Goal: Find specific fact: Find specific page/section

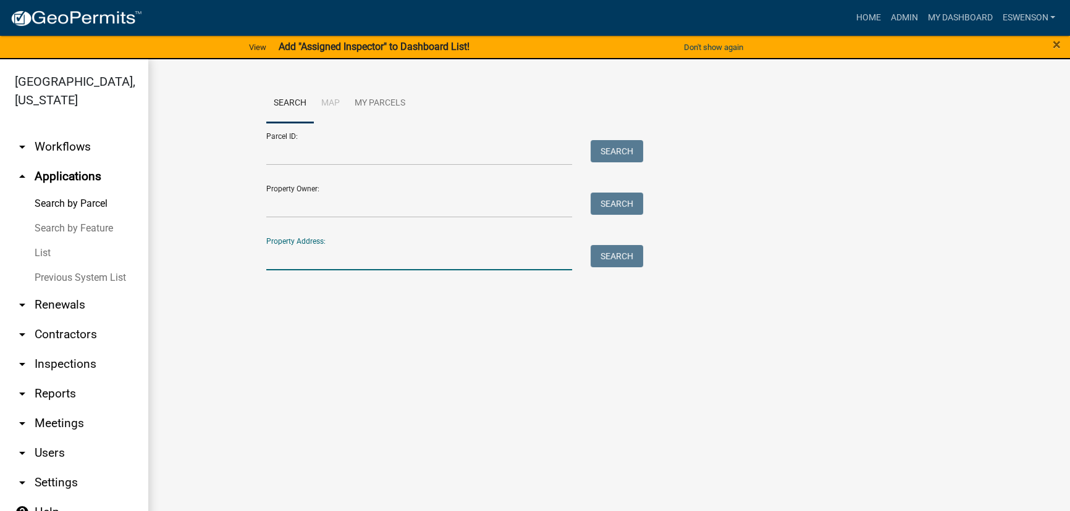
paste input "21788"
type input "21788"
click at [596, 259] on button "Search" at bounding box center [616, 256] width 52 height 22
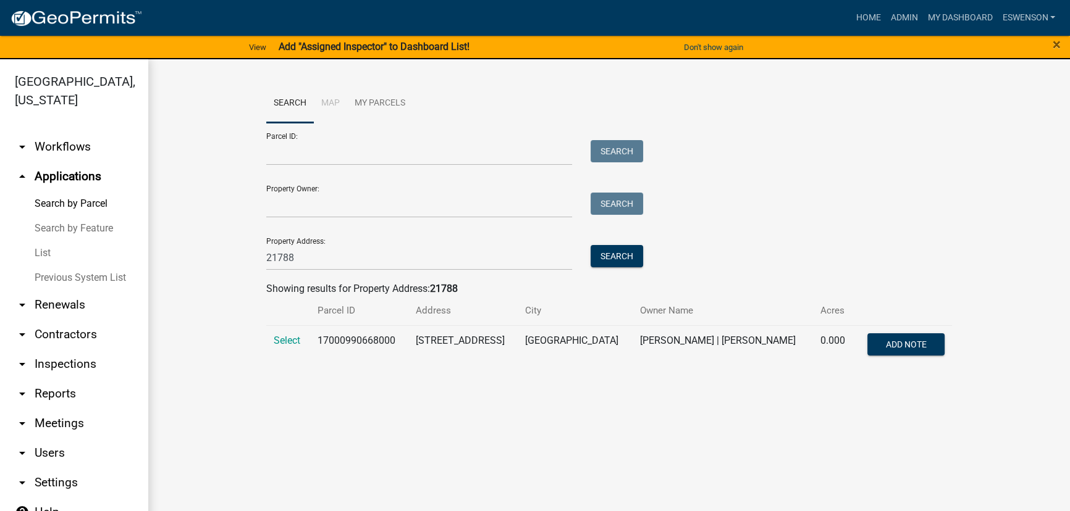
click at [361, 339] on td "17000990668000" at bounding box center [359, 345] width 98 height 41
copy td "17000990668000"
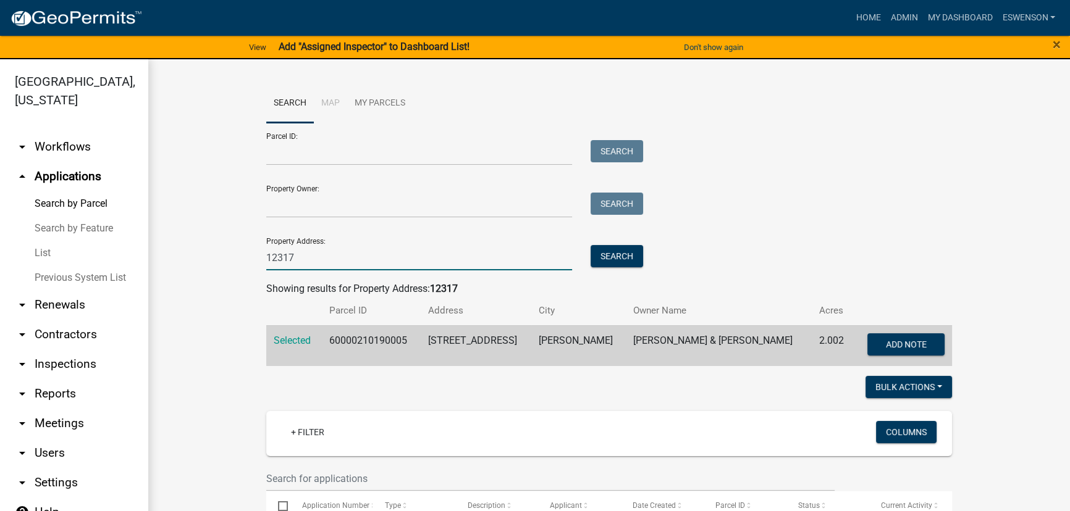
click at [325, 252] on input "12317" at bounding box center [419, 257] width 306 height 25
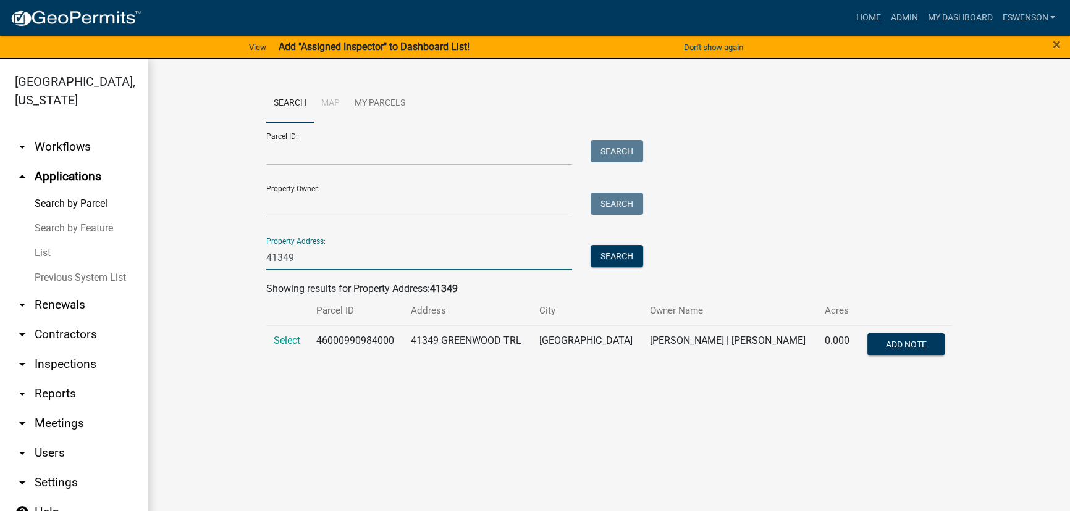
type input "41349"
click at [351, 343] on td "46000990984000" at bounding box center [356, 345] width 95 height 41
copy td "46000990984000"
